Goal: Find contact information: Find contact information

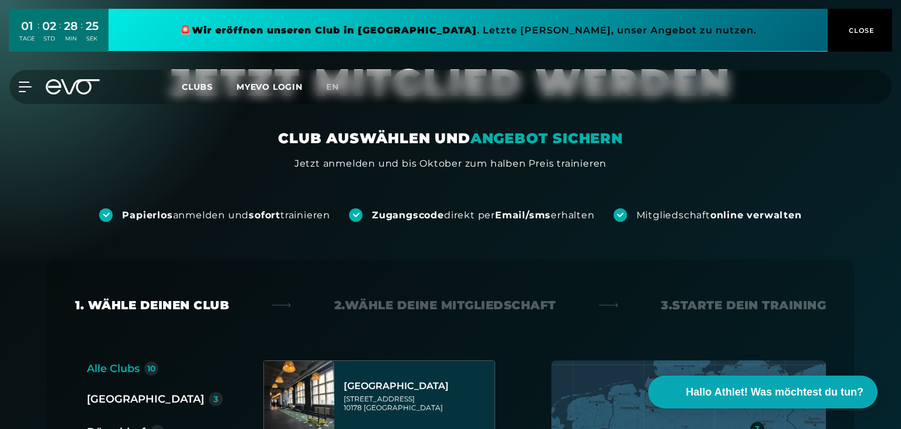
scroll to position [247, 0]
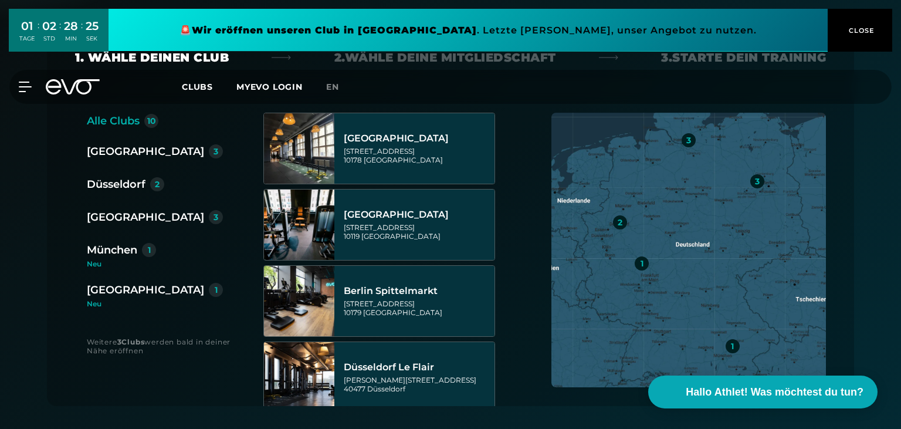
click at [112, 213] on div "[GEOGRAPHIC_DATA]" at bounding box center [145, 217] width 117 height 16
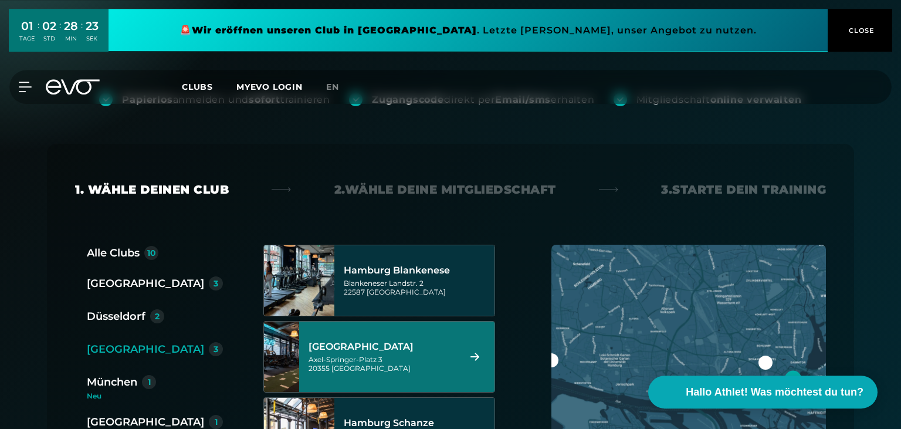
scroll to position [0, 0]
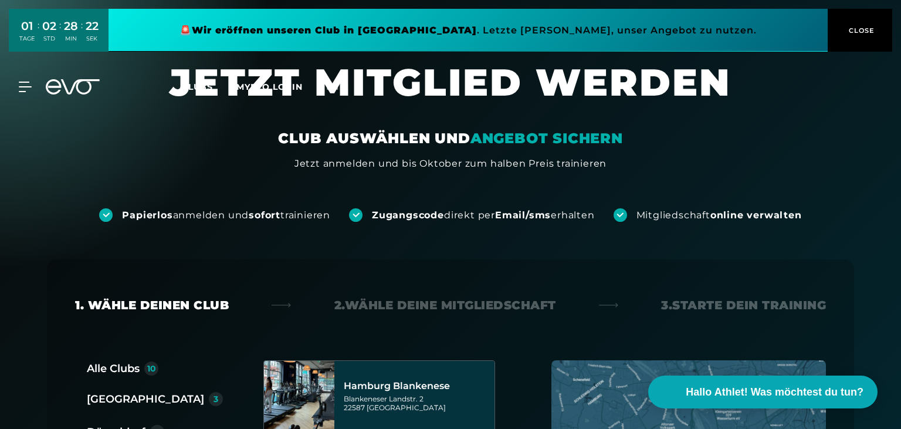
click at [419, 36] on link at bounding box center [467, 30] width 719 height 43
click at [29, 86] on icon at bounding box center [27, 86] width 17 height 11
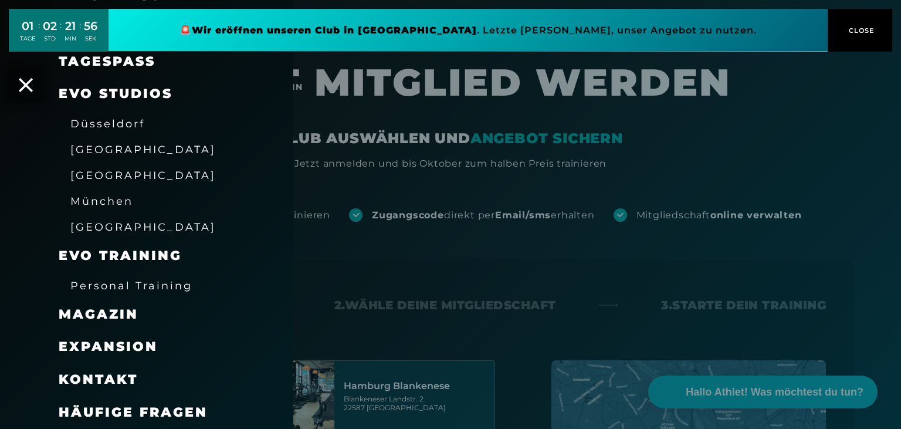
scroll to position [310, 0]
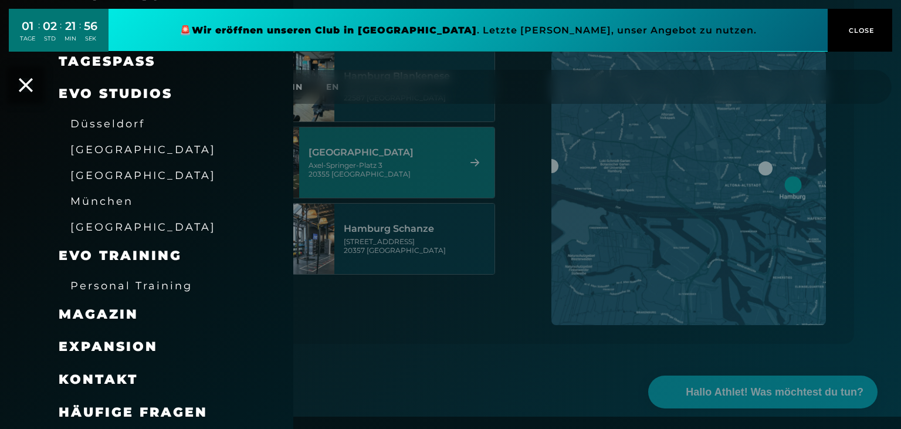
click at [122, 382] on span "Kontakt" at bounding box center [98, 379] width 79 height 16
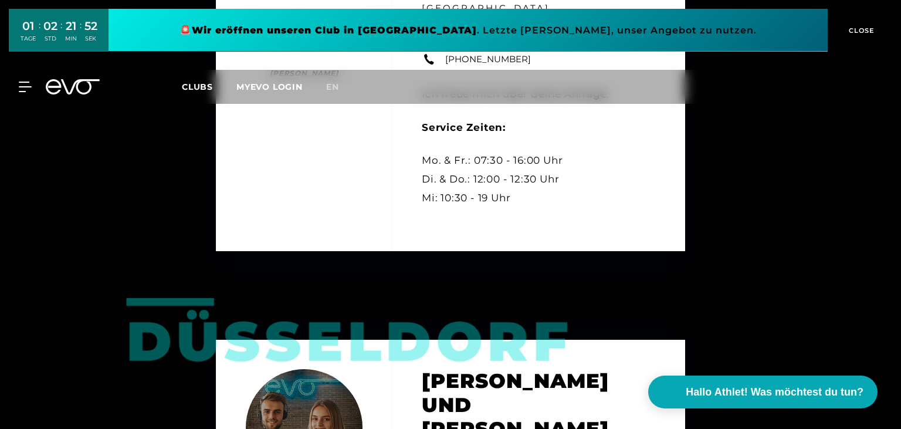
scroll to position [1795, 0]
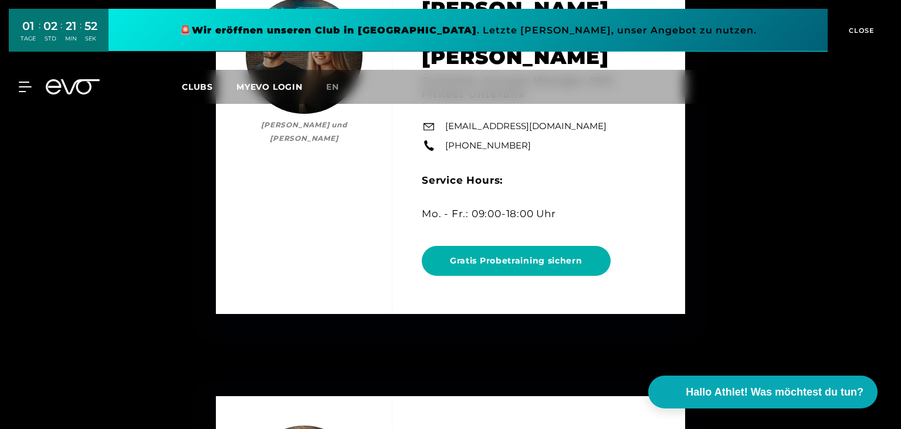
click at [852, 26] on span "CLOSE" at bounding box center [859, 30] width 29 height 11
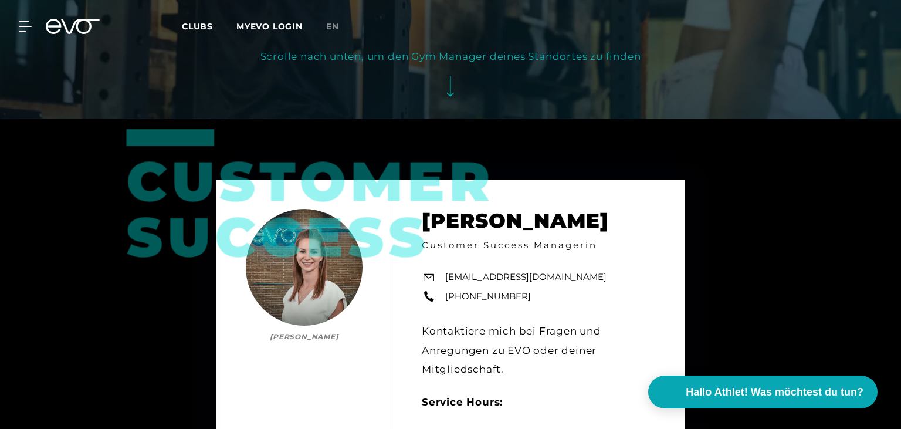
scroll to position [0, 0]
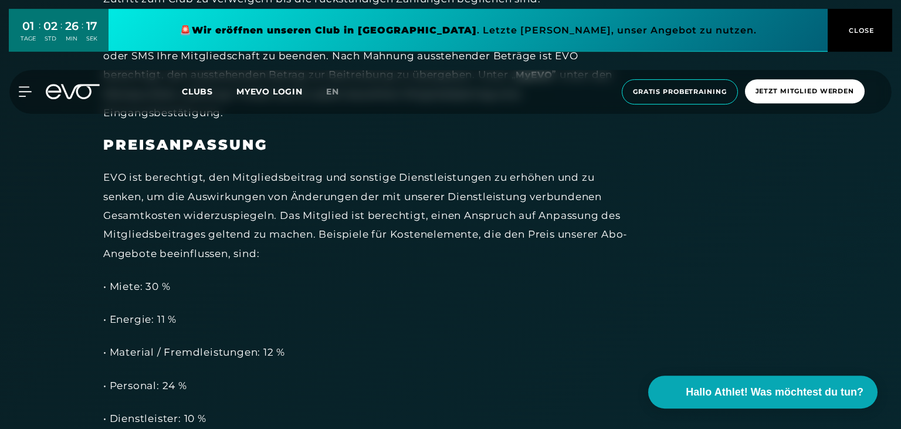
scroll to position [3776, 0]
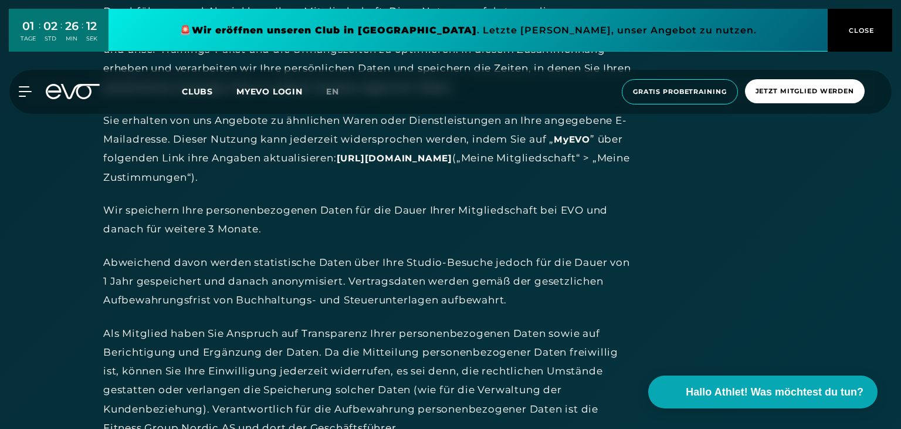
click at [262, 201] on div "Wir speichern Ihre personenbezogenen Daten für die Dauer Ihrer Mitgliedschaft b…" at bounding box center [367, 220] width 528 height 38
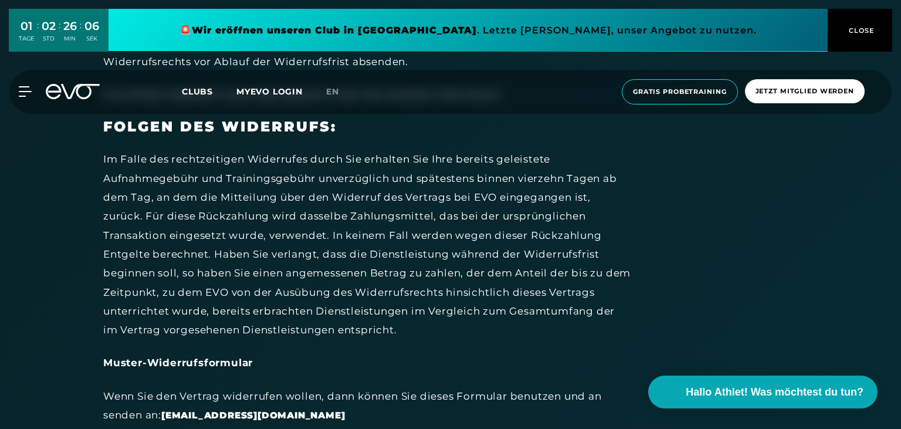
scroll to position [4396, 0]
